Goal: Task Accomplishment & Management: Complete application form

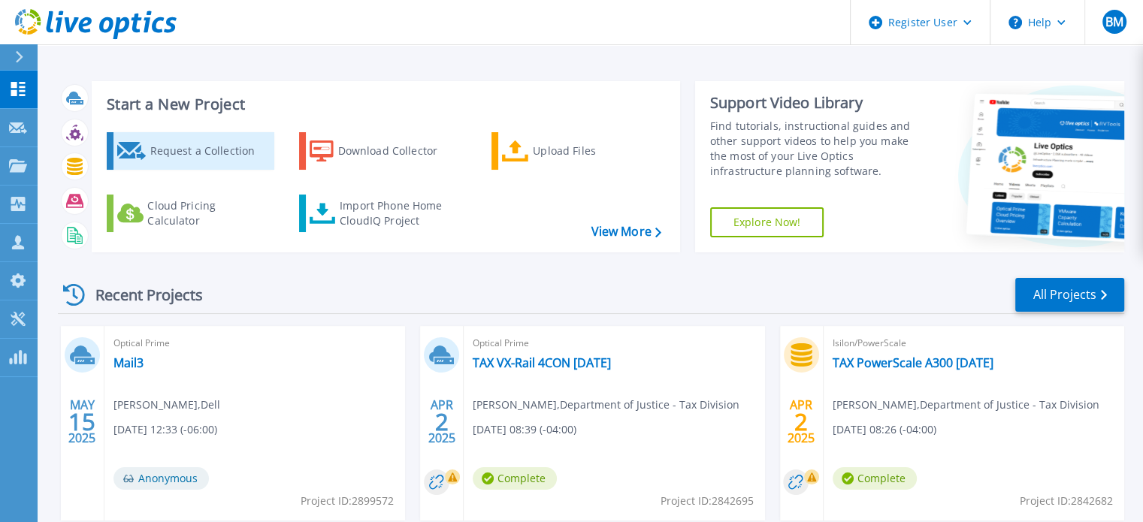
click at [177, 142] on div "Request a Collection" at bounding box center [210, 151] width 120 height 30
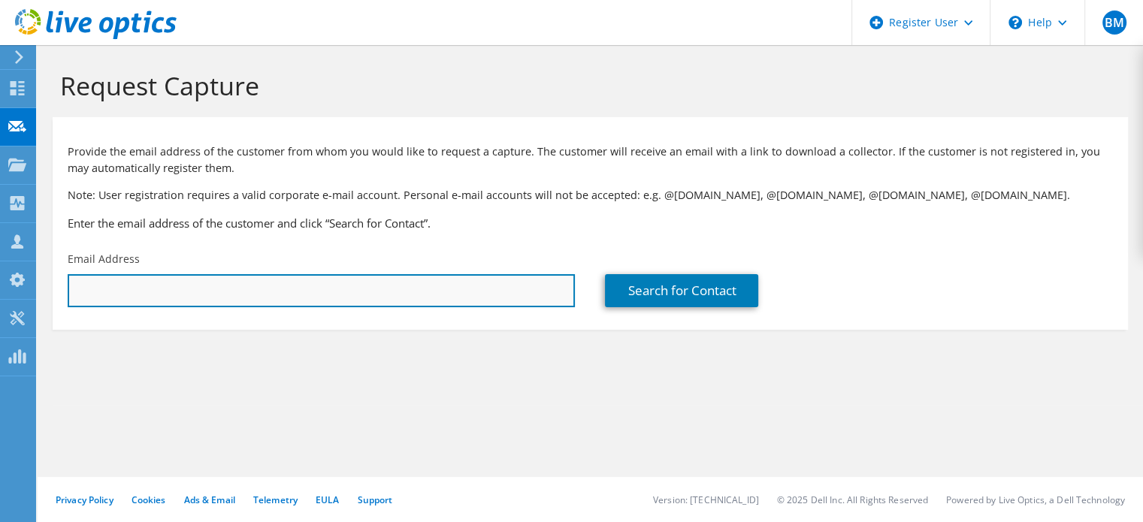
paste input "katie.watkins-brandt@noaa.gov"
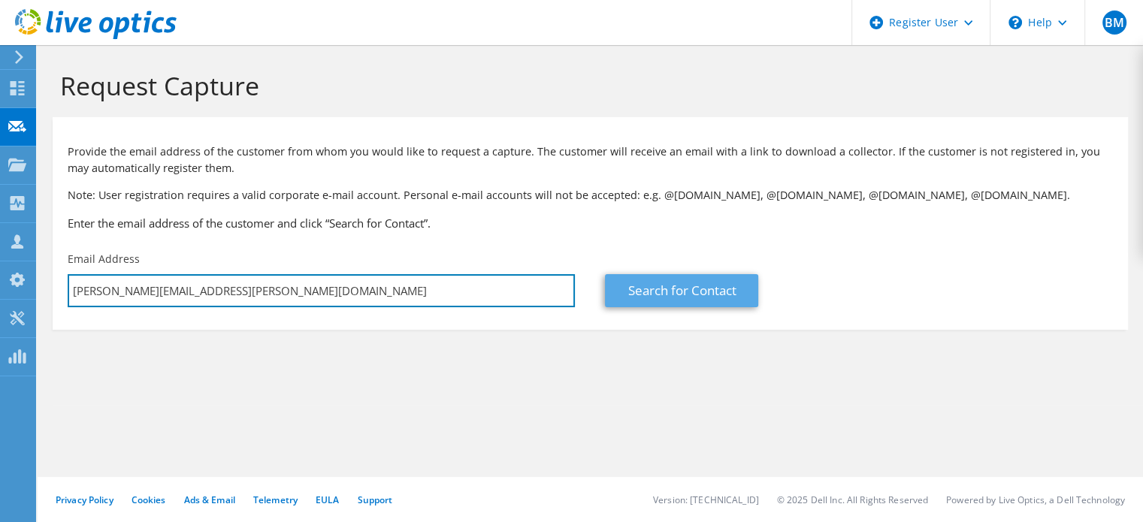
type input "katie.watkins-brandt@noaa.gov"
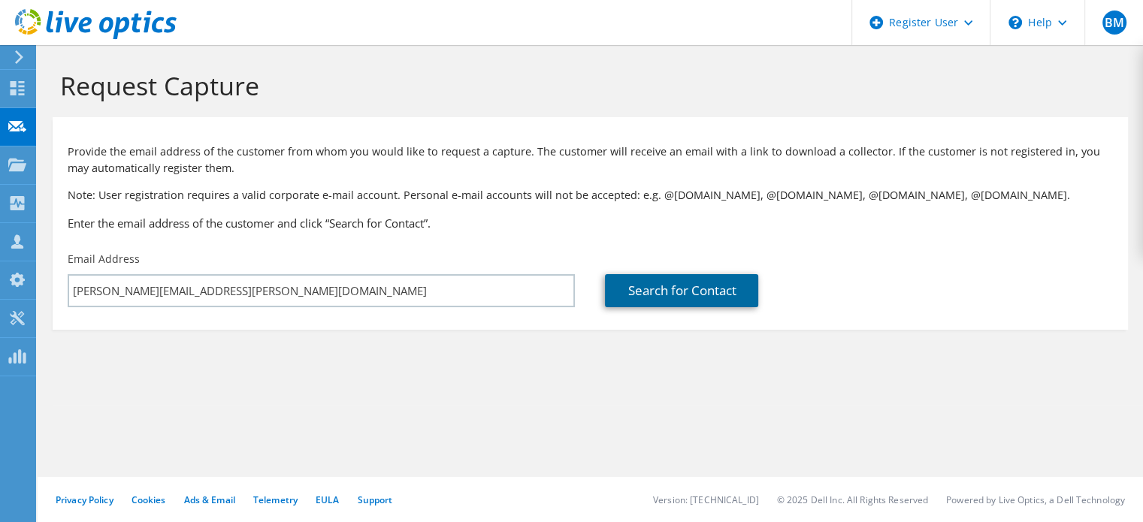
click at [669, 288] on link "Search for Contact" at bounding box center [681, 290] width 153 height 33
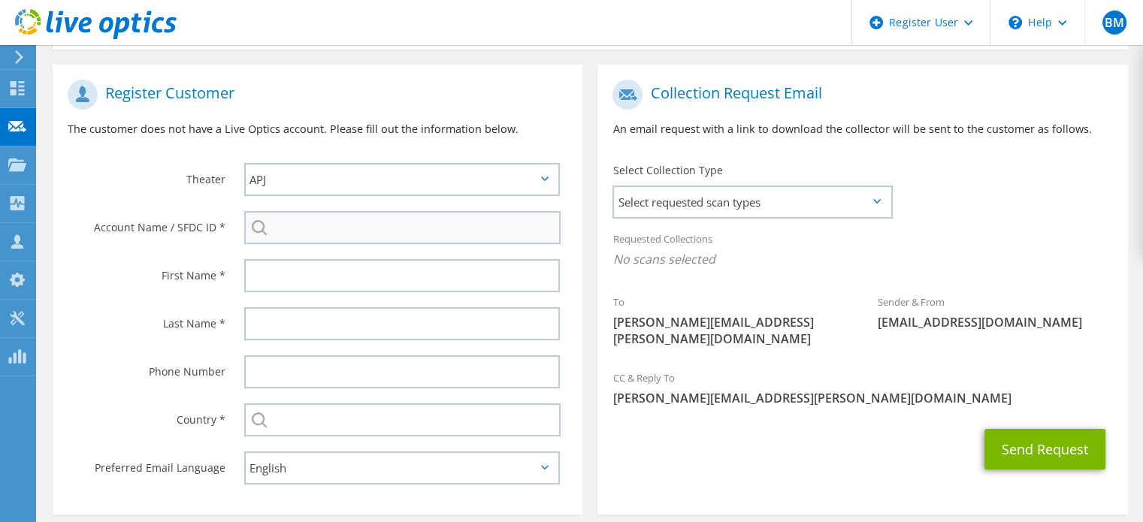
scroll to position [301, 0]
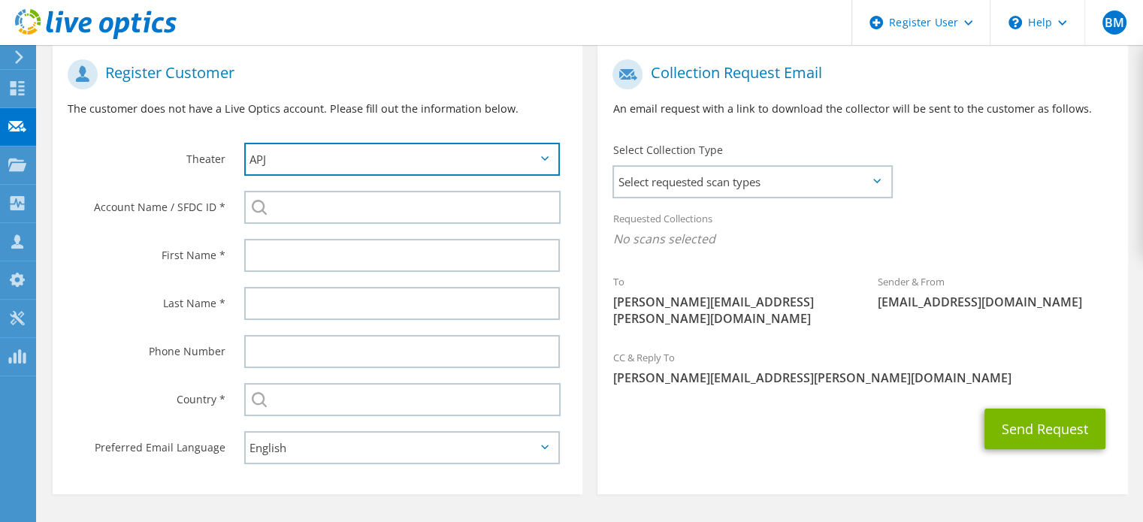
click at [424, 165] on select "APJ EMEA NA/LATAM" at bounding box center [402, 159] width 316 height 33
select select "3"
click at [244, 143] on select "APJ EMEA NA/LATAM" at bounding box center [402, 159] width 316 height 33
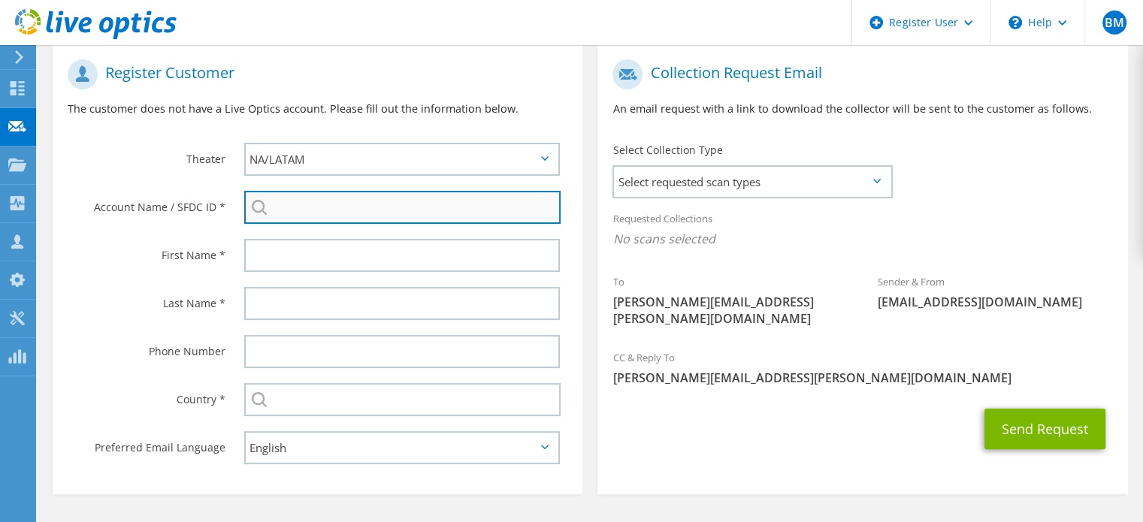
click at [357, 210] on input "search" at bounding box center [402, 207] width 316 height 33
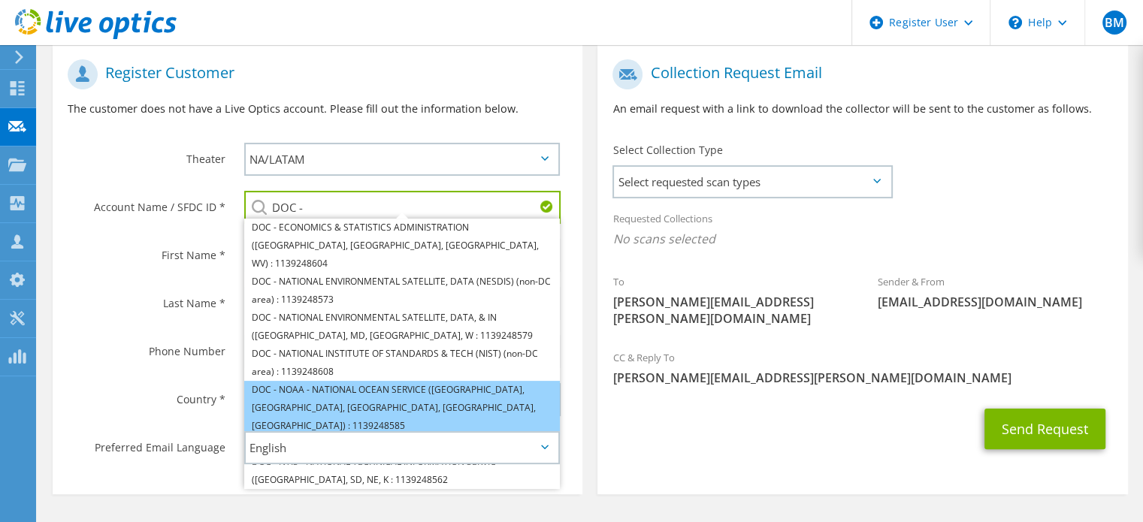
scroll to position [343, 0]
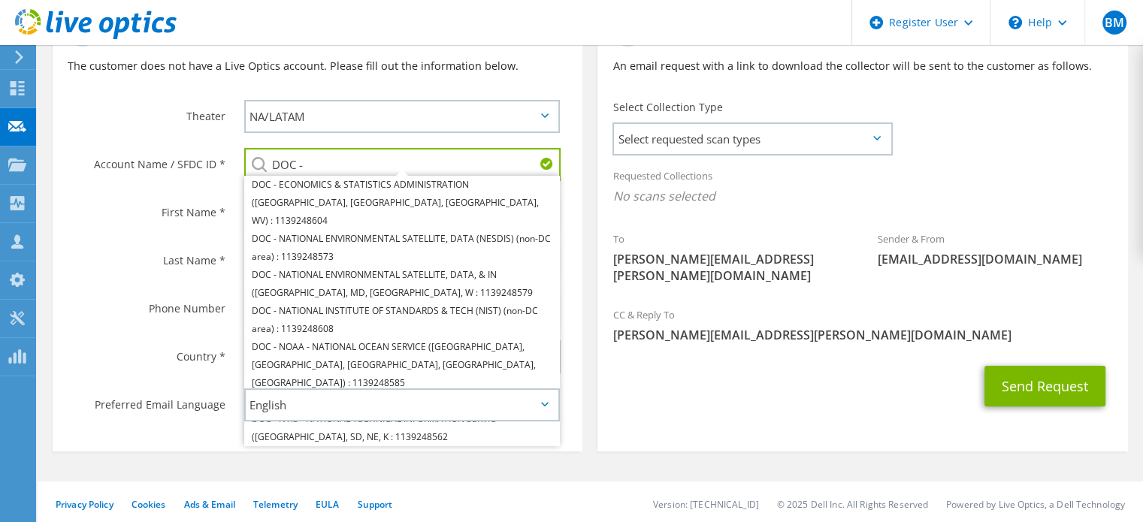
click at [542, 402] on icon at bounding box center [545, 404] width 8 height 5
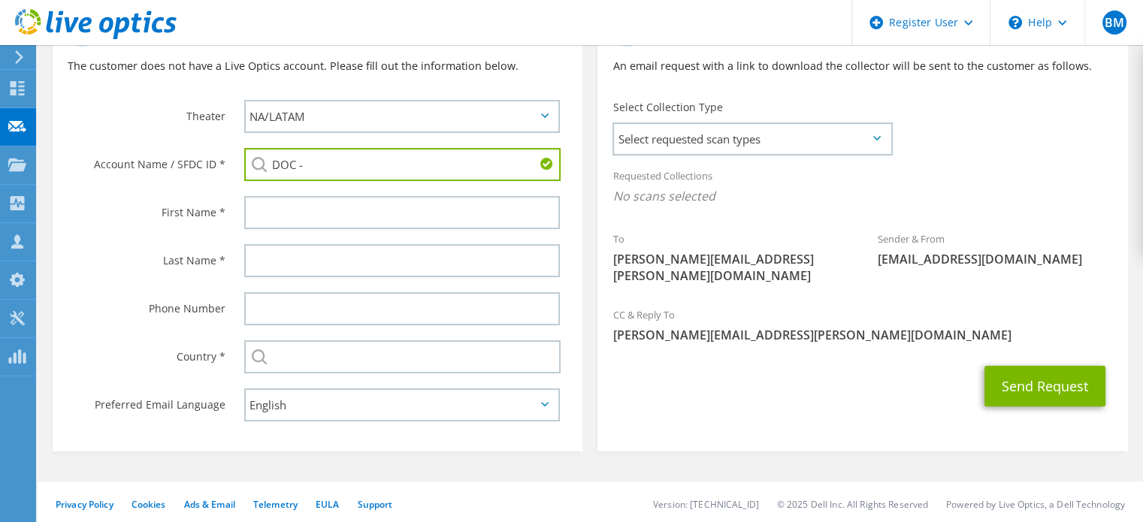
click at [351, 165] on input "DOC -" at bounding box center [402, 164] width 316 height 33
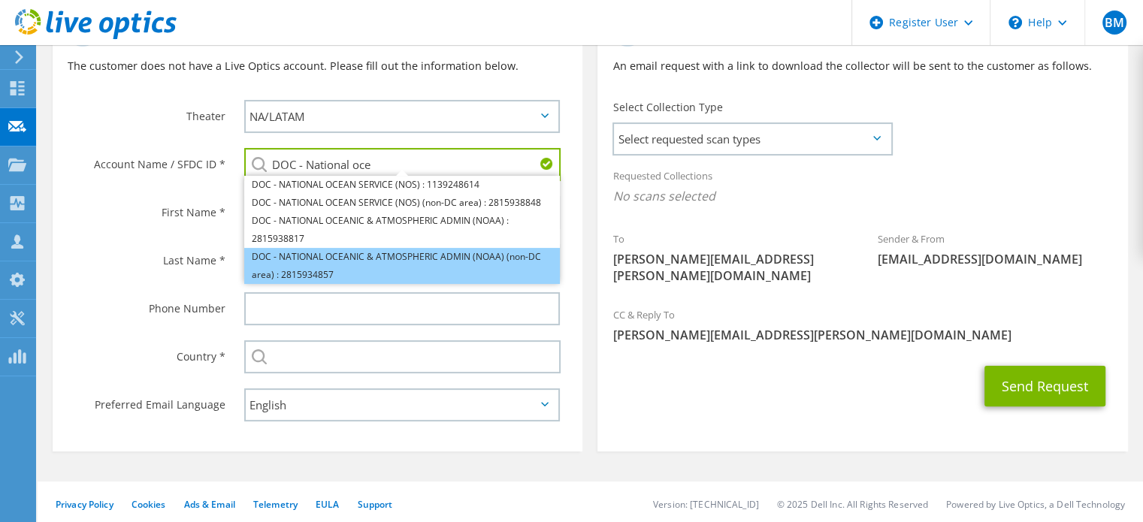
click at [401, 249] on li "DOC - NATIONAL OCEANIC & ATMOSPHERIC ADMIN (NOAA) (non-DC area) : 2815934857" at bounding box center [402, 266] width 316 height 36
type input "DOC - NATIONAL OCEANIC & ATMOSPHERIC ADMIN (NOAA) (non-DC area) : 2815934857"
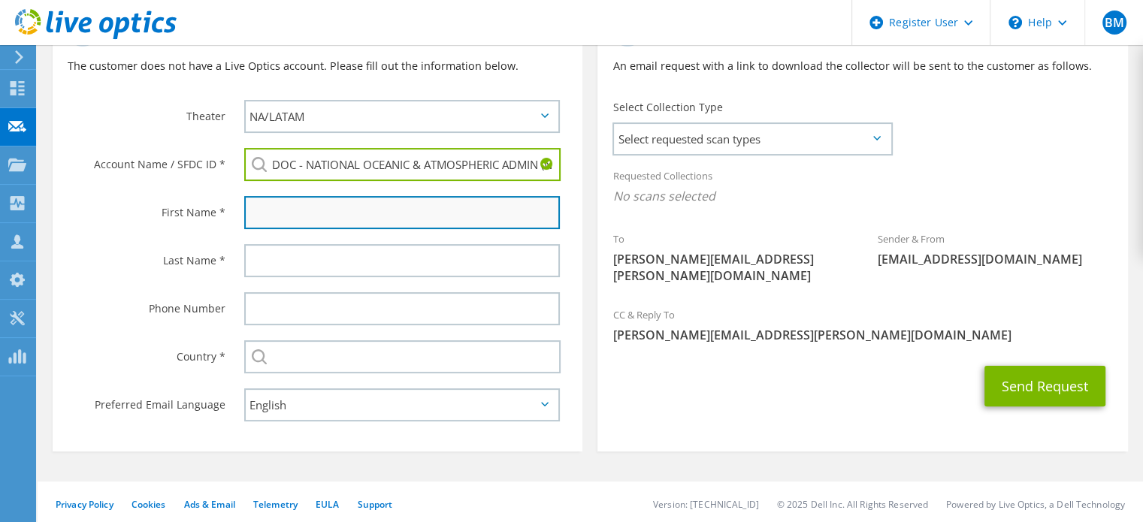
click at [362, 219] on input "text" at bounding box center [402, 212] width 316 height 33
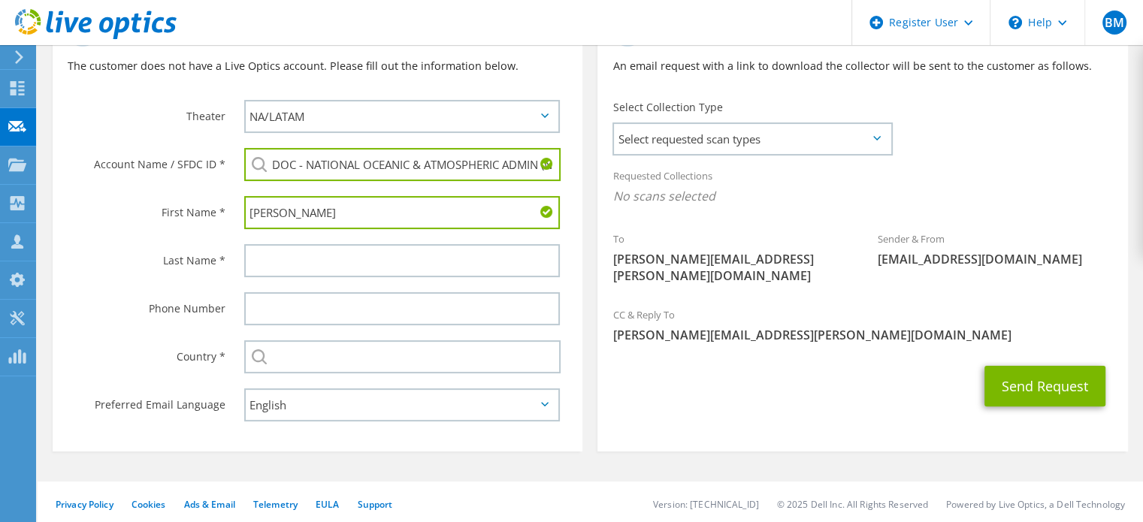
type input "Katie"
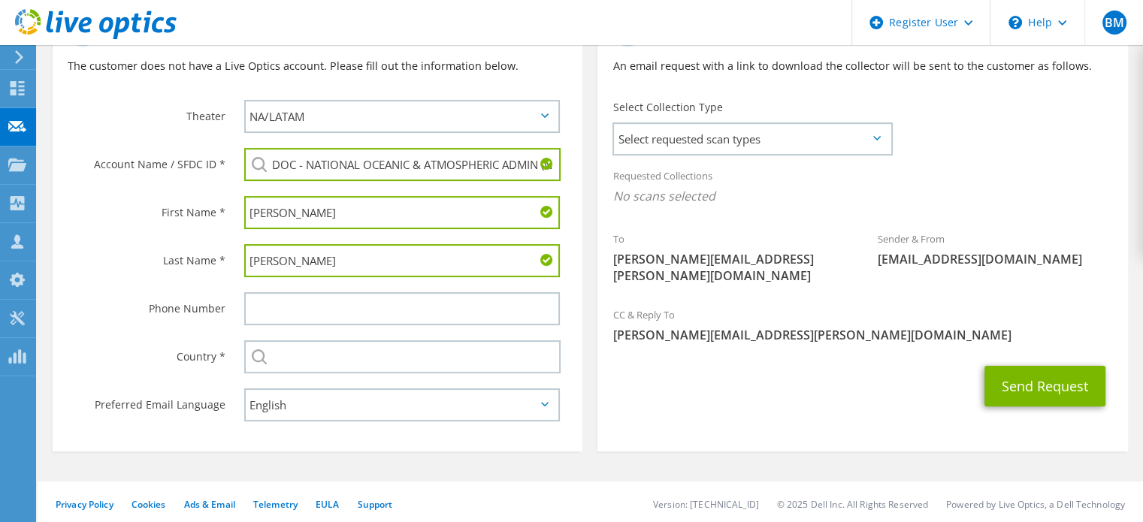
click at [318, 262] on input "watkins-brant" at bounding box center [402, 260] width 316 height 33
type input "watkins-brandt"
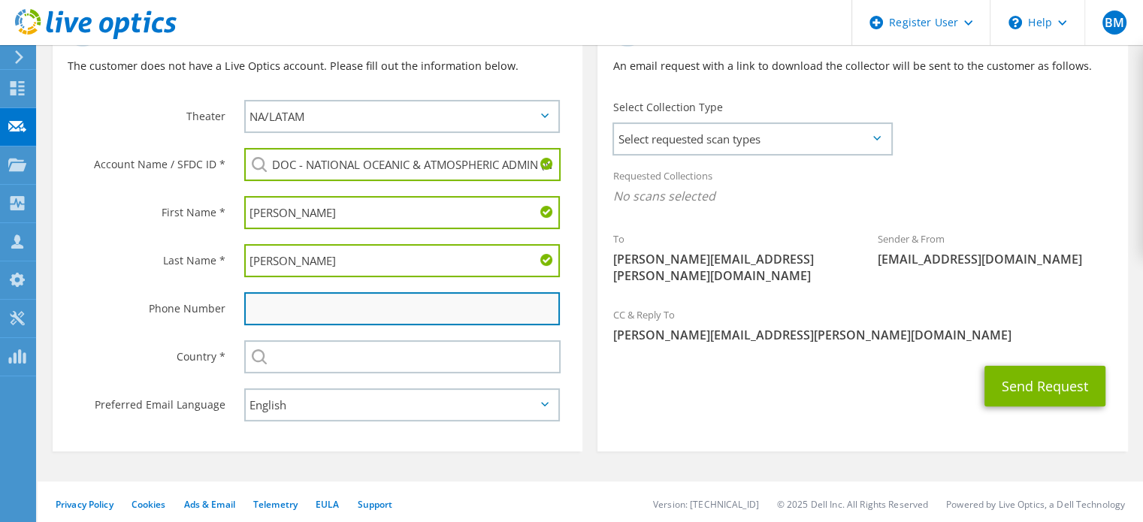
click at [319, 310] on input "text" at bounding box center [402, 308] width 316 height 33
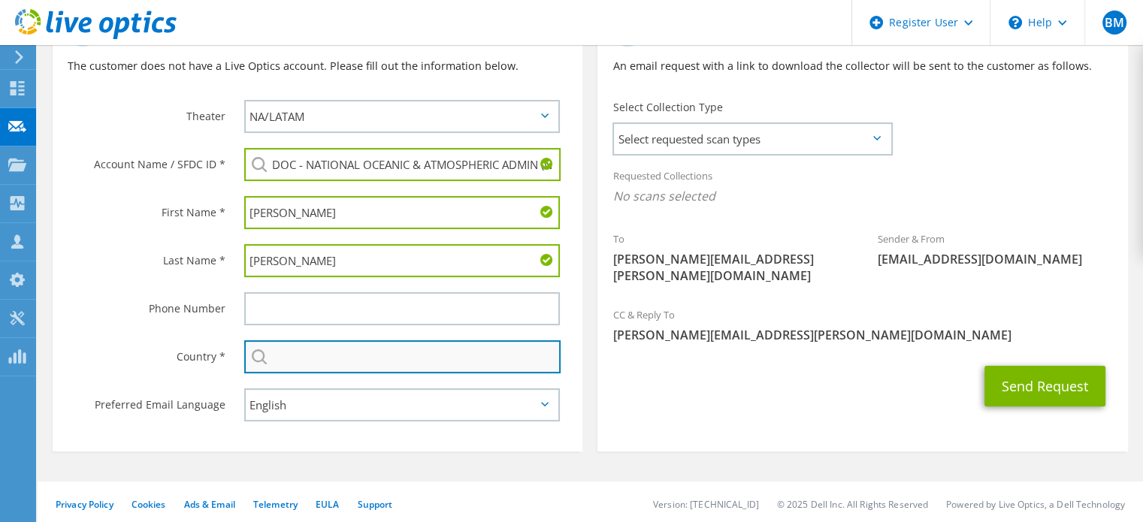
click at [336, 355] on input "text" at bounding box center [402, 356] width 316 height 33
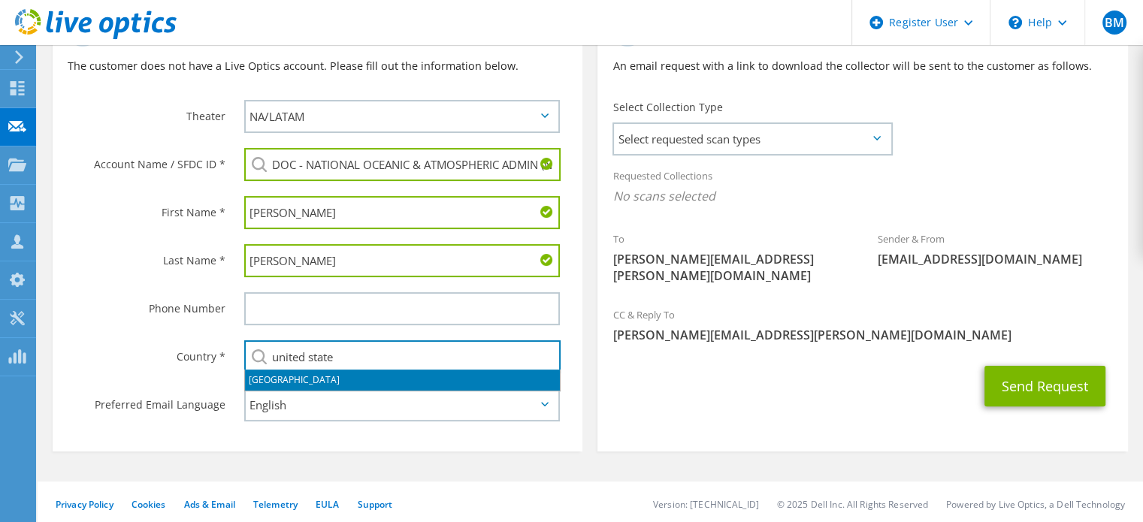
click at [334, 382] on li "[GEOGRAPHIC_DATA]" at bounding box center [402, 380] width 315 height 21
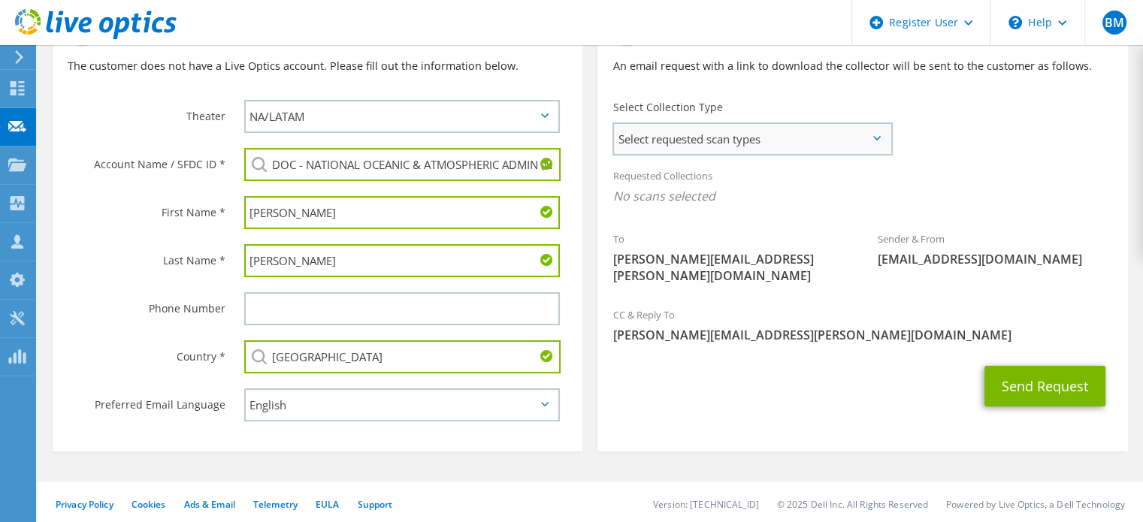
type input "[GEOGRAPHIC_DATA]"
click at [702, 147] on span "Select requested scan types" at bounding box center [752, 139] width 277 height 30
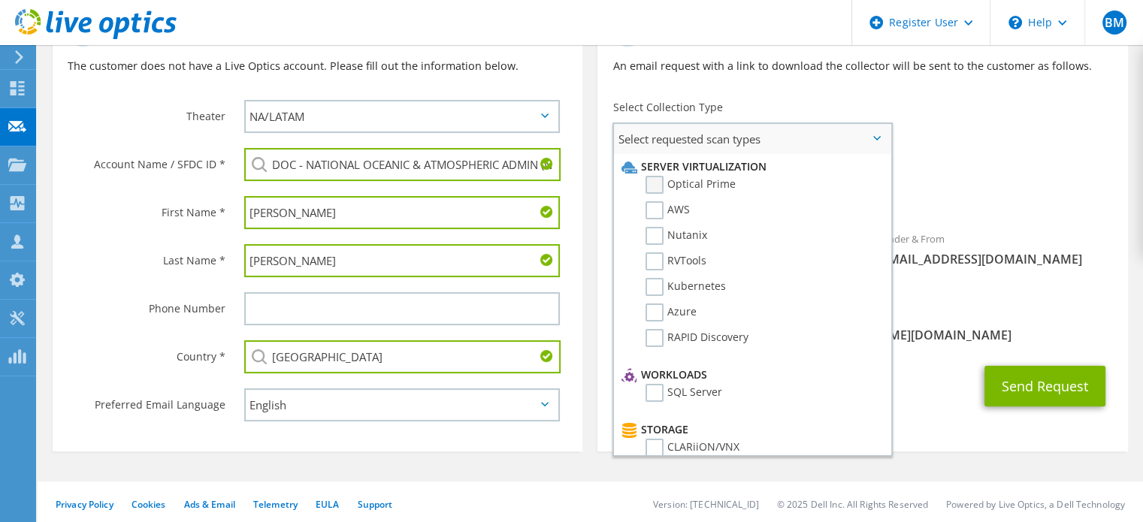
click at [652, 183] on label "Optical Prime" at bounding box center [691, 185] width 90 height 18
click at [0, 0] on input "Optical Prime" at bounding box center [0, 0] width 0 height 0
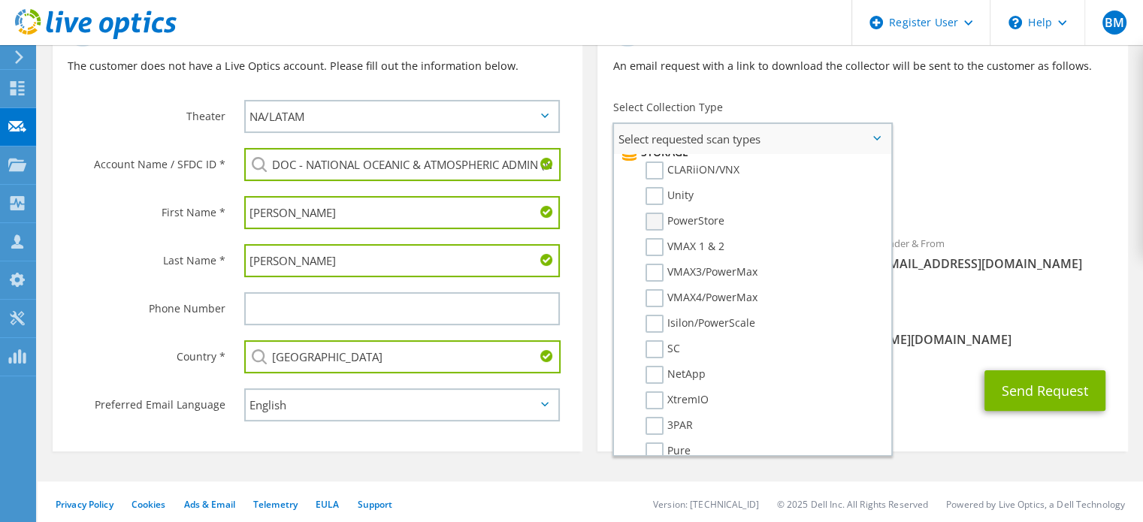
scroll to position [301, 0]
click at [649, 343] on label "NetApp" at bounding box center [676, 352] width 60 height 18
click at [0, 0] on input "NetApp" at bounding box center [0, 0] width 0 height 0
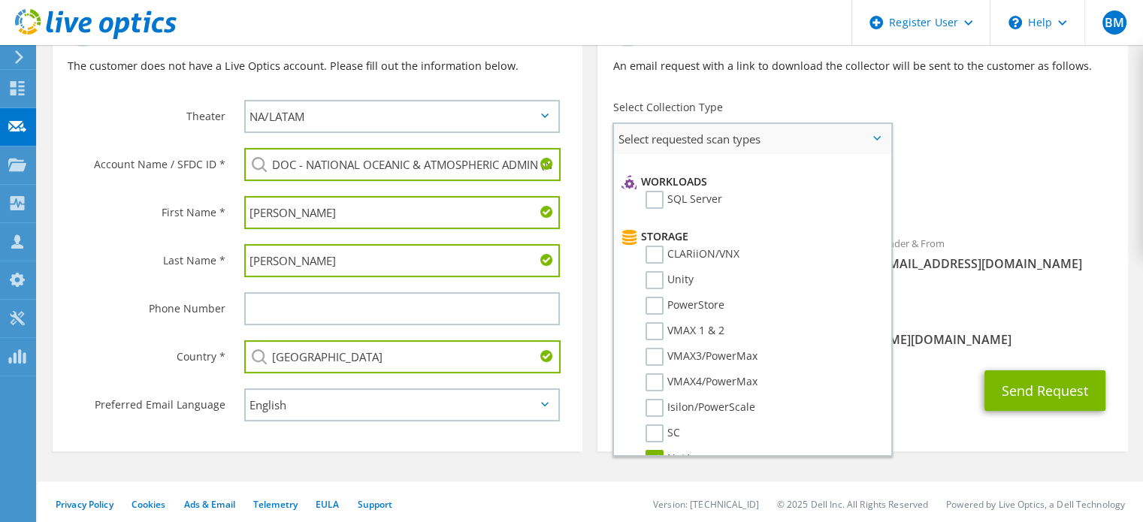
scroll to position [118, 0]
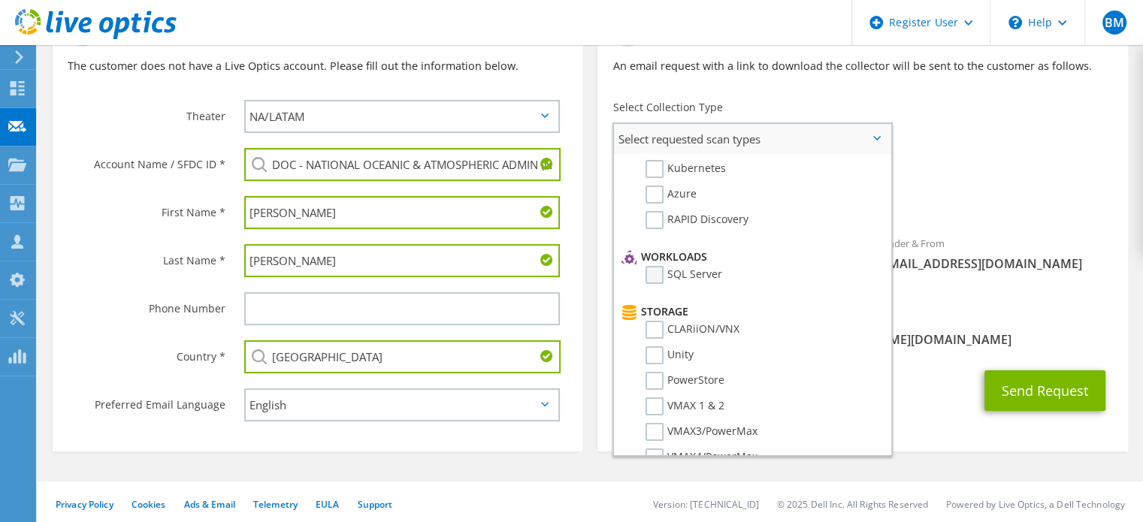
click at [658, 274] on label "SQL Server" at bounding box center [684, 275] width 77 height 18
click at [0, 0] on input "SQL Server" at bounding box center [0, 0] width 0 height 0
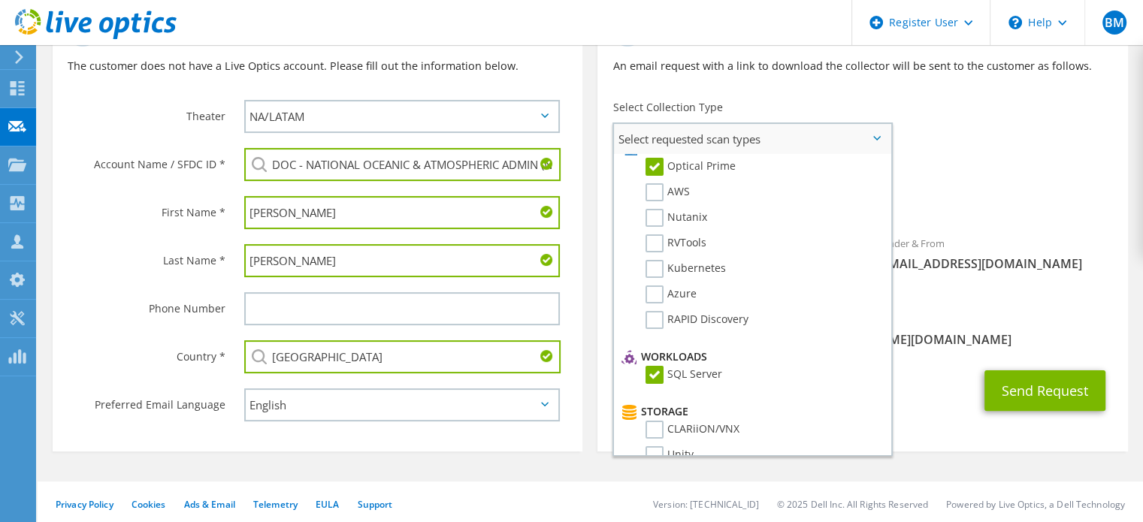
scroll to position [0, 0]
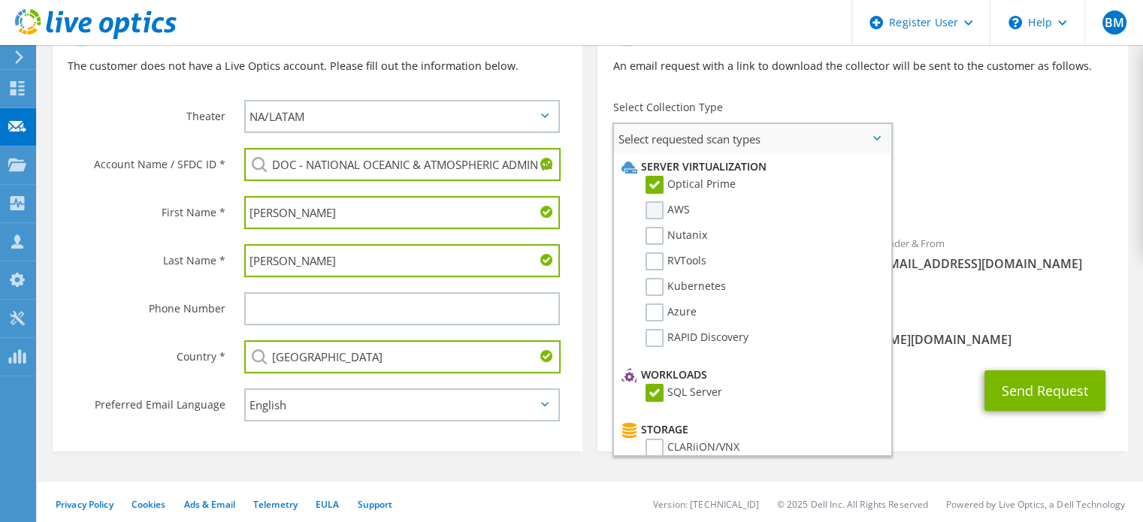
click at [659, 214] on label "AWS" at bounding box center [668, 210] width 44 height 18
click at [0, 0] on input "AWS" at bounding box center [0, 0] width 0 height 0
click at [655, 309] on label "Azure" at bounding box center [671, 313] width 51 height 18
click at [0, 0] on input "Azure" at bounding box center [0, 0] width 0 height 0
click at [1092, 203] on span "Optical Prime NetApp SQL Server AWS Azure" at bounding box center [863, 200] width 500 height 25
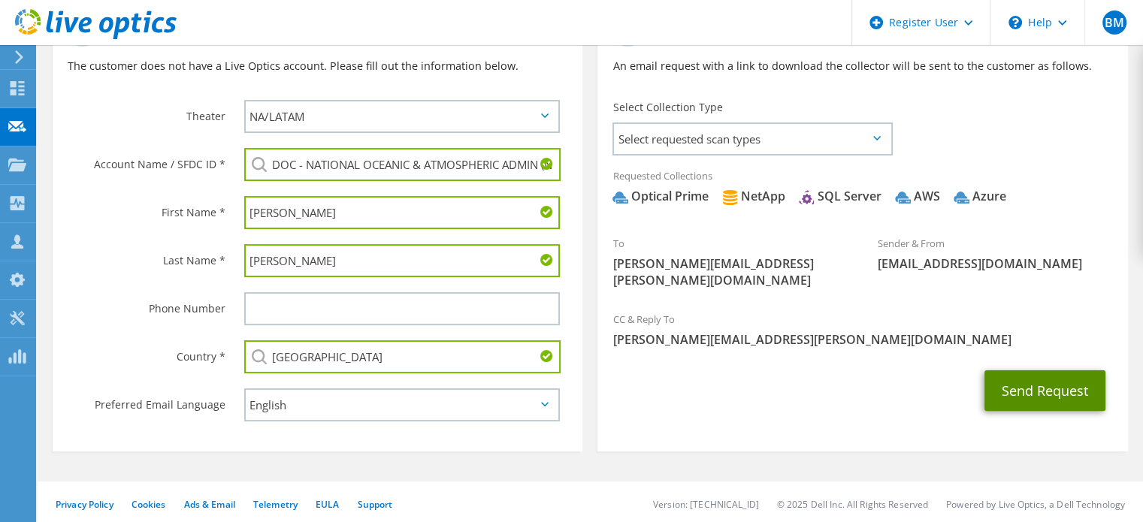
click at [1036, 372] on button "Send Request" at bounding box center [1045, 391] width 121 height 41
